Goal: Browse casually: Explore the website without a specific task or goal

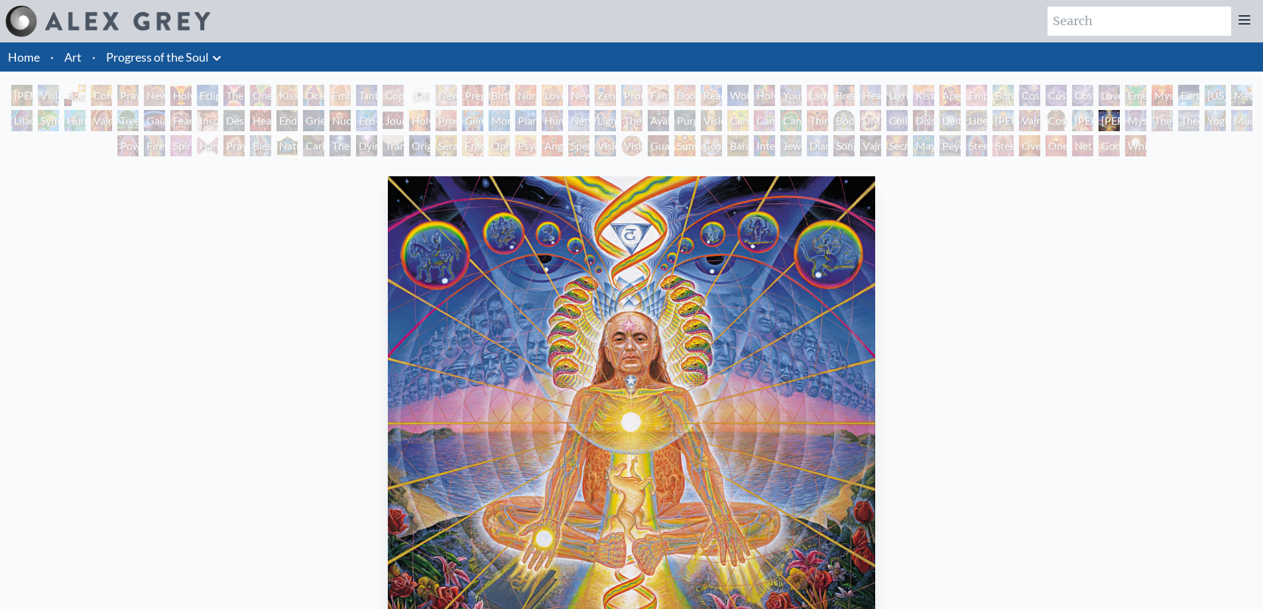
click at [266, 146] on div "Blessing Hand" at bounding box center [260, 145] width 21 height 21
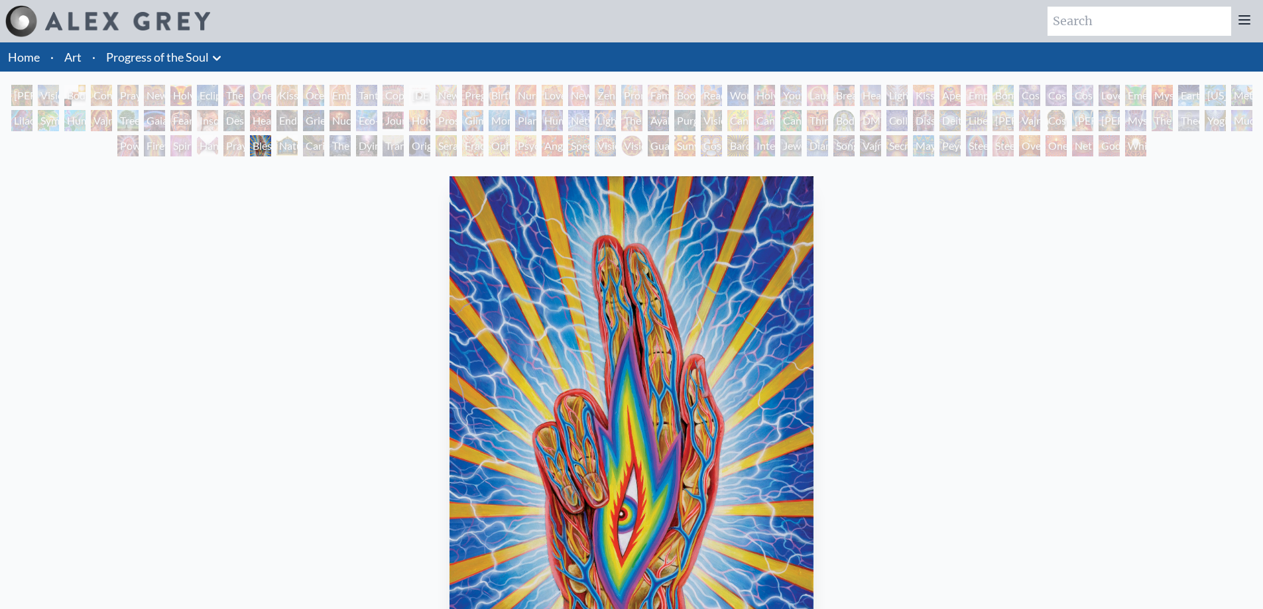
click at [310, 125] on div "Grieving" at bounding box center [313, 120] width 21 height 21
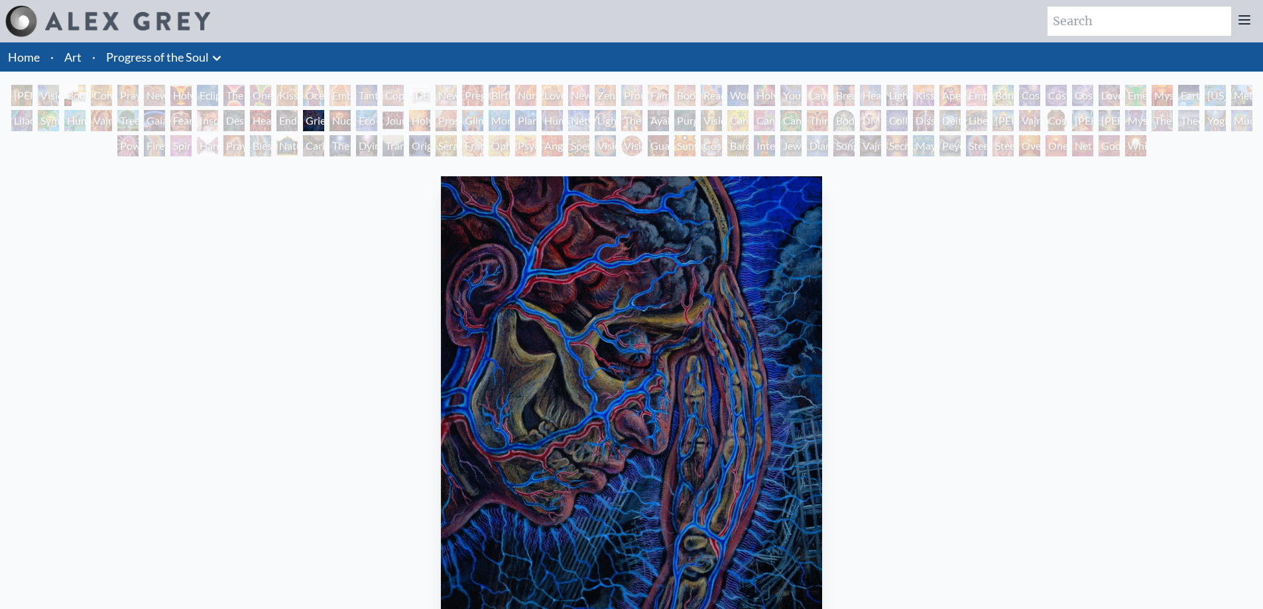
click at [416, 117] on div "Holy Fire" at bounding box center [419, 120] width 21 height 21
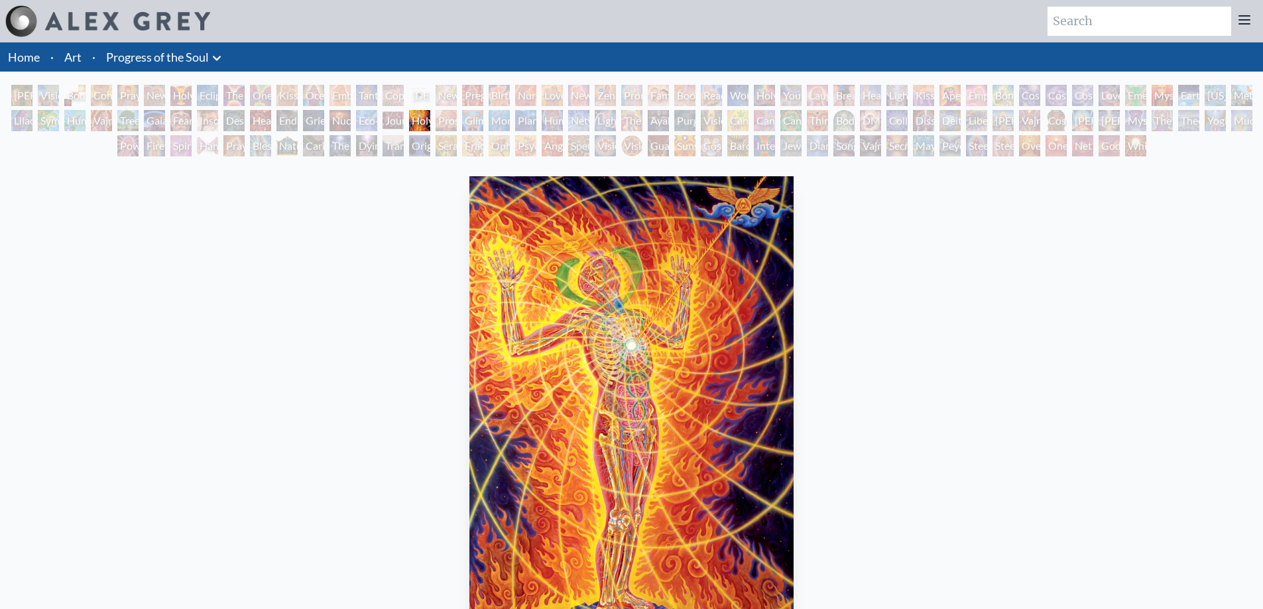
click at [504, 115] on div "Monochord" at bounding box center [499, 120] width 21 height 21
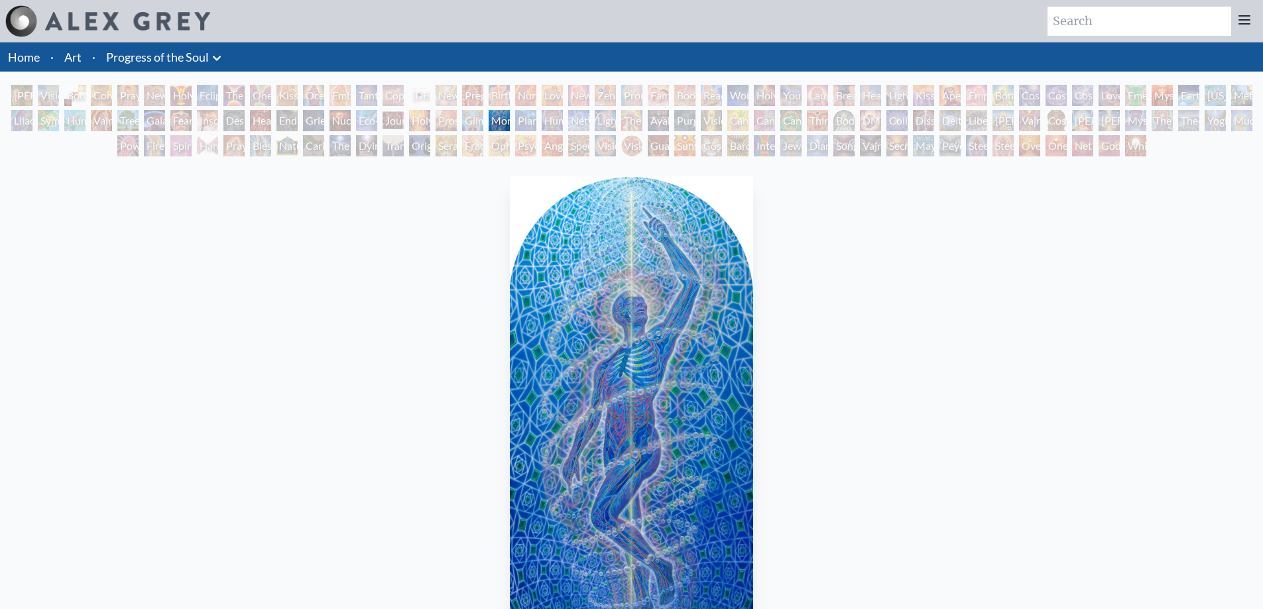
click at [987, 143] on div "Steeplehead 1" at bounding box center [976, 145] width 21 height 21
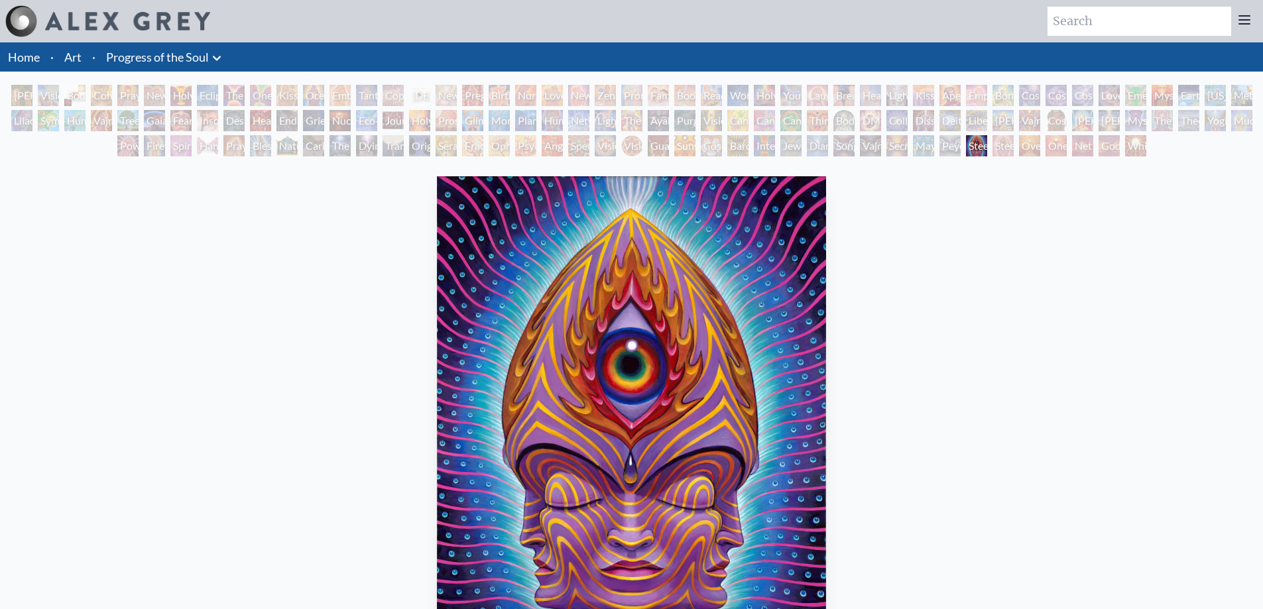
click at [388, 117] on div "Journey of the Wounded Healer" at bounding box center [392, 120] width 21 height 21
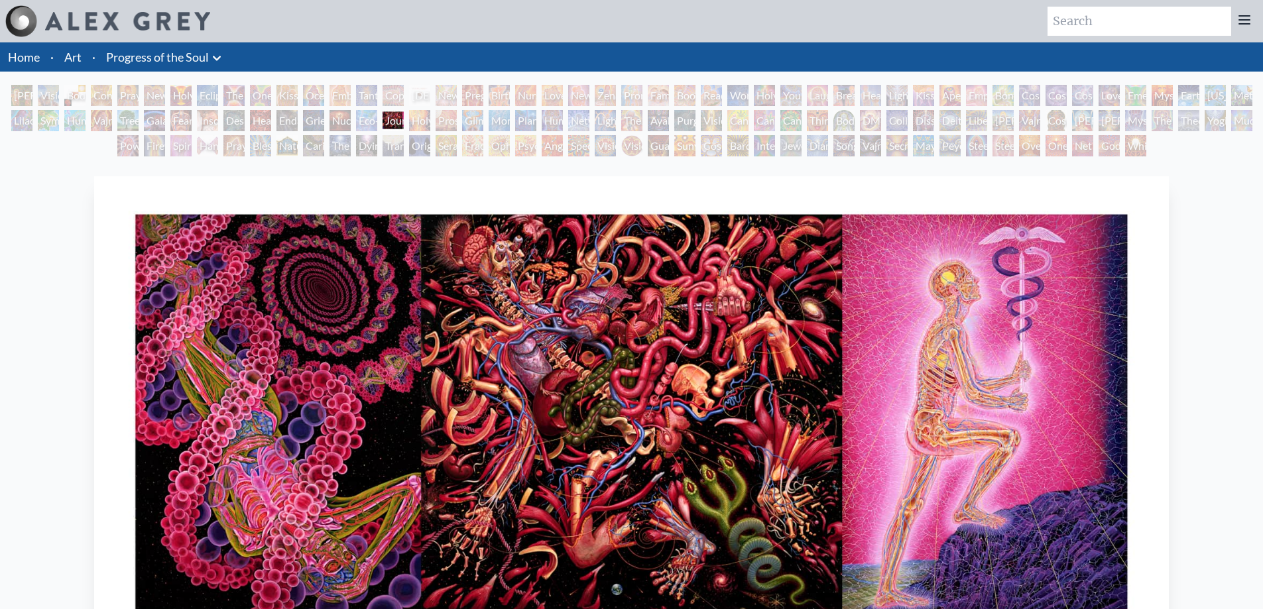
scroll to position [66, 0]
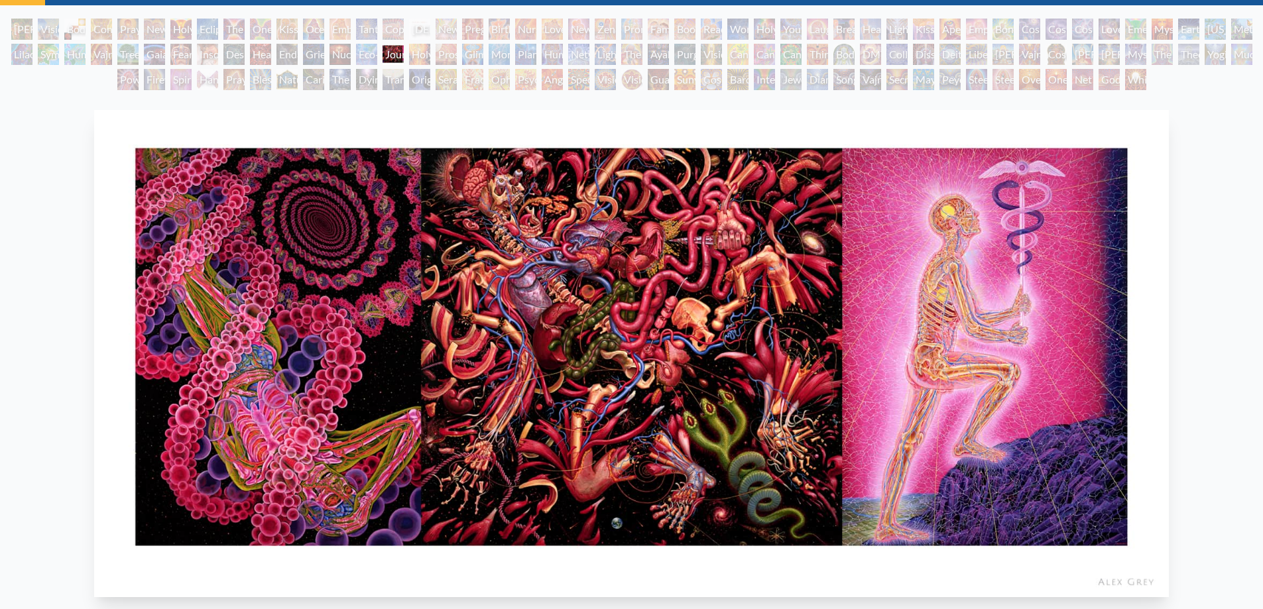
click at [324, 50] on div "Grieving" at bounding box center [313, 54] width 21 height 21
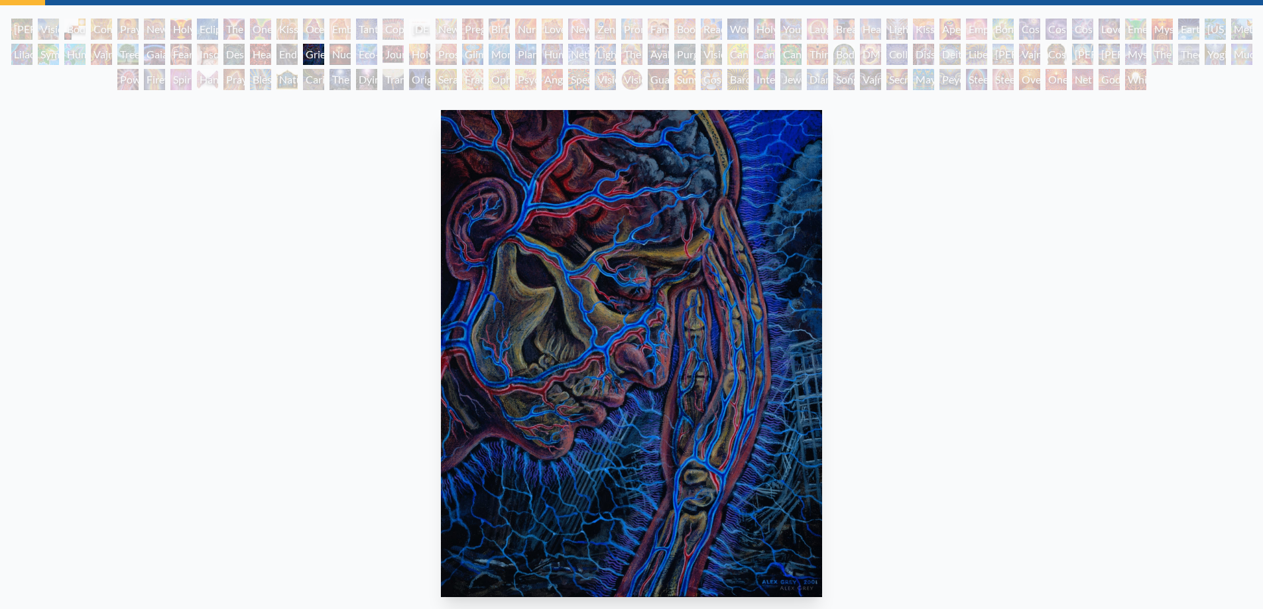
click at [173, 31] on div "Holy Grail" at bounding box center [180, 29] width 21 height 21
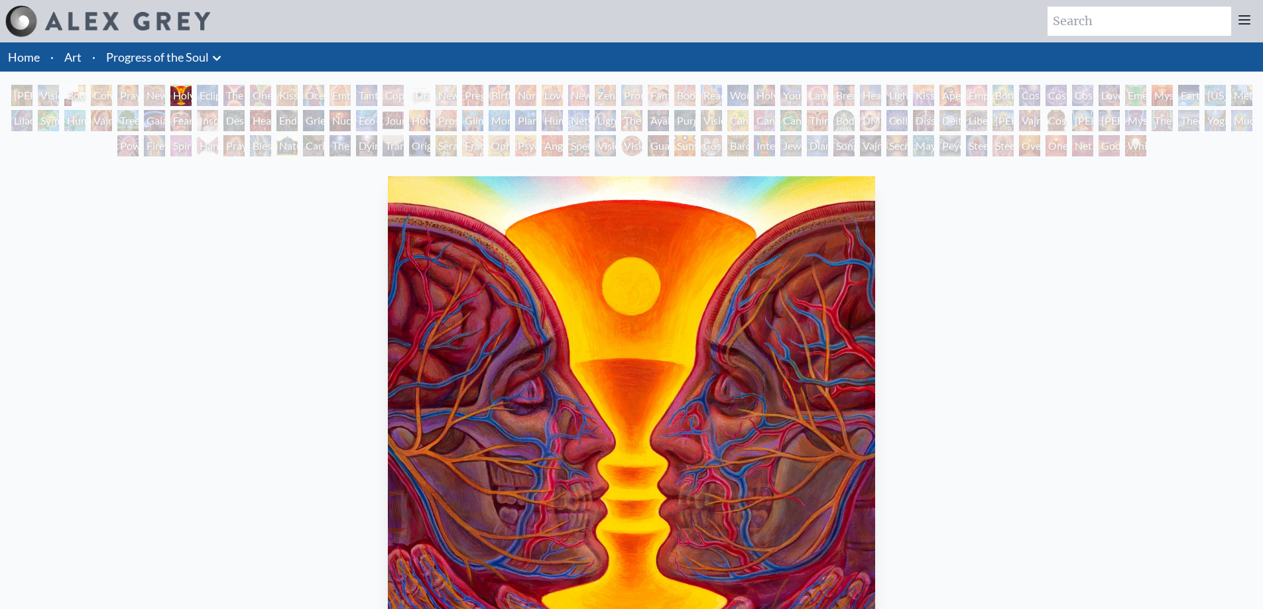
click at [59, 119] on div "Symbiosis: Gall Wasp & Oak Tree" at bounding box center [48, 120] width 21 height 21
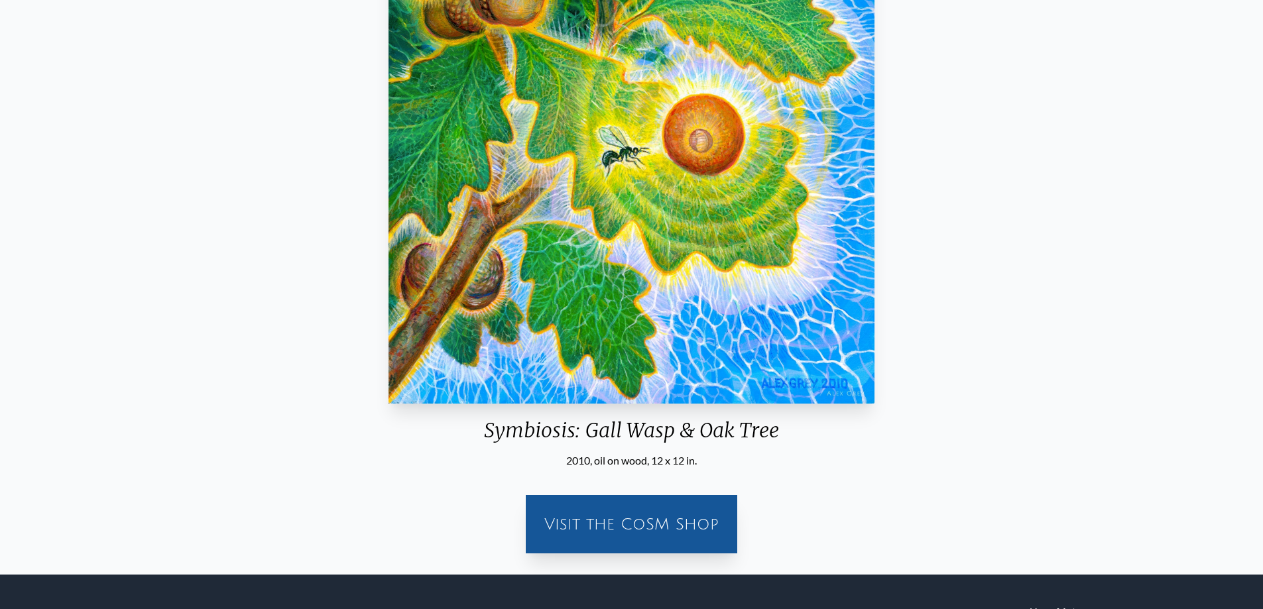
scroll to position [265, 0]
